Goal: Check status: Check status

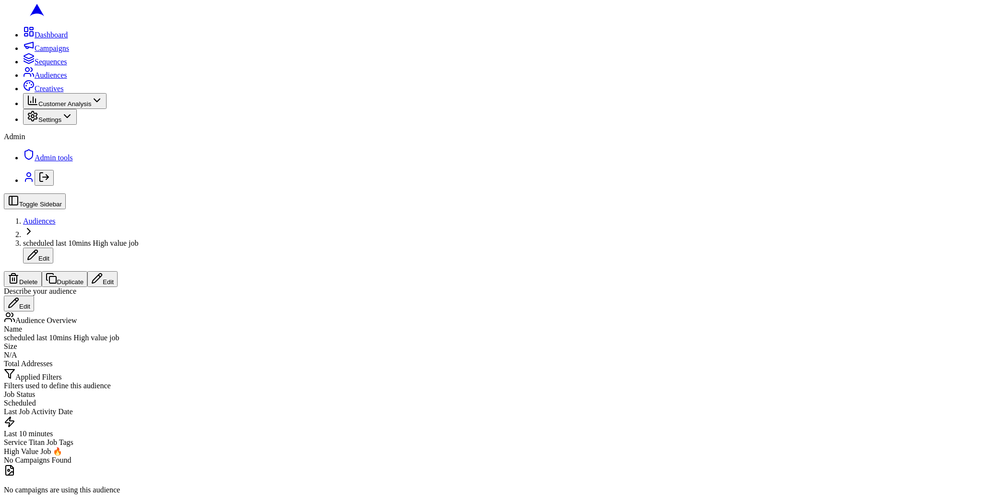
click at [38, 183] on icon "Log out" at bounding box center [44, 177] width 12 height 12
click at [74, 479] on icon "Hide Errors" at bounding box center [69, 481] width 12 height 12
click at [38, 183] on icon "Log out" at bounding box center [44, 177] width 12 height 12
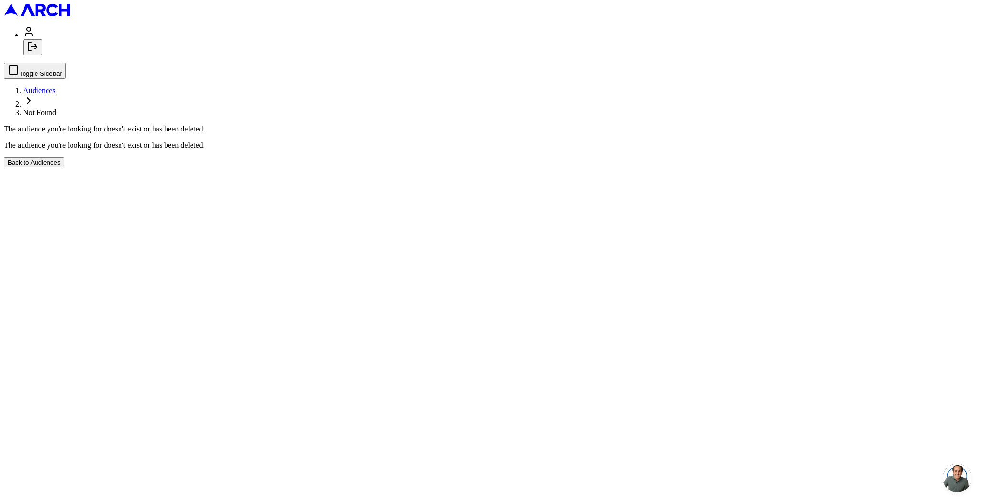
click at [37, 47] on line "Log out" at bounding box center [34, 47] width 6 height 0
